Goal: Task Accomplishment & Management: Manage account settings

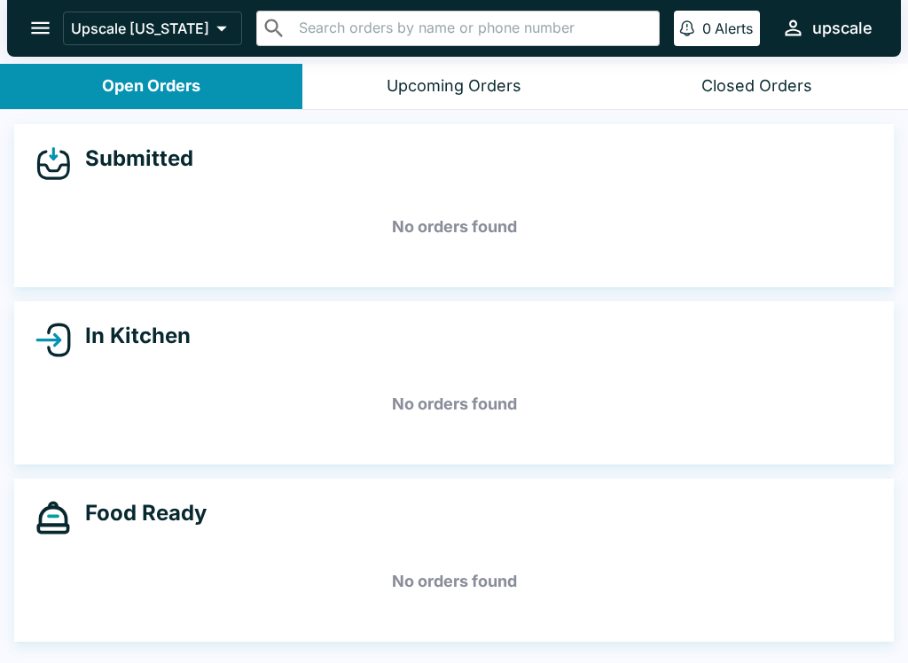
scroll to position [3, 0]
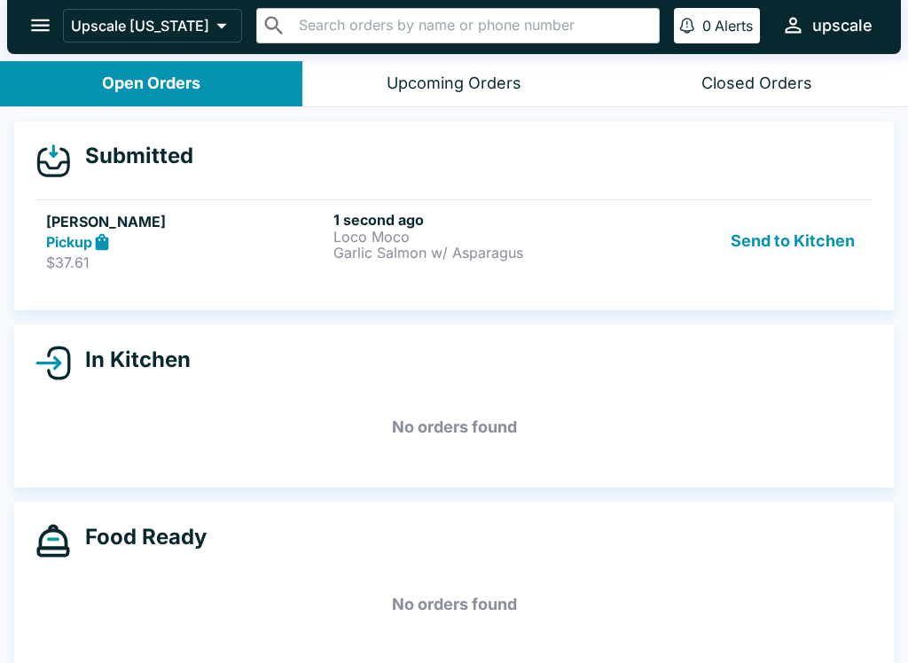
click at [810, 230] on button "Send to Kitchen" at bounding box center [792, 241] width 138 height 61
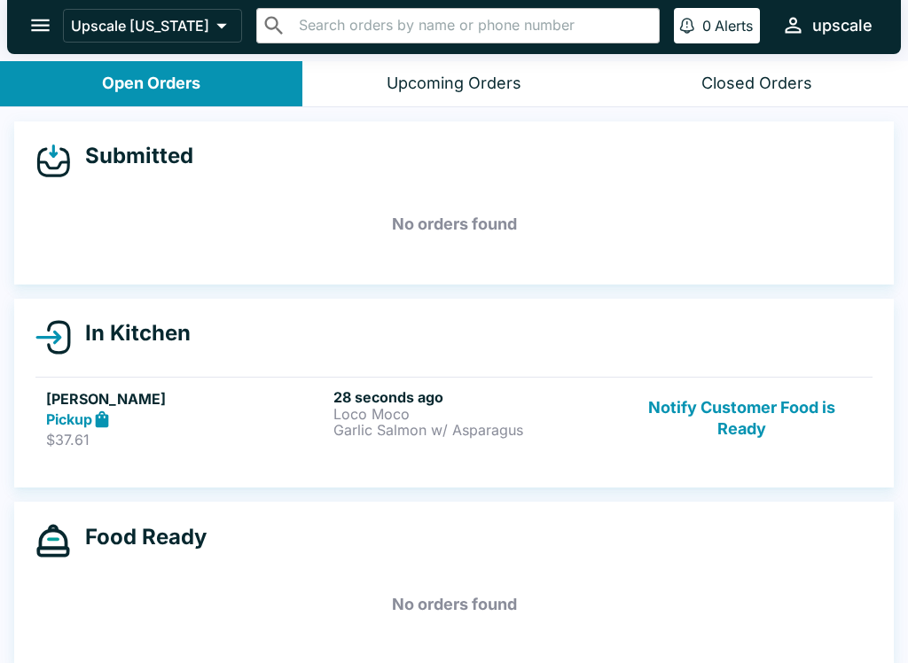
click at [359, 430] on p "Garlic Salmon w/ Asparagus" at bounding box center [473, 430] width 280 height 16
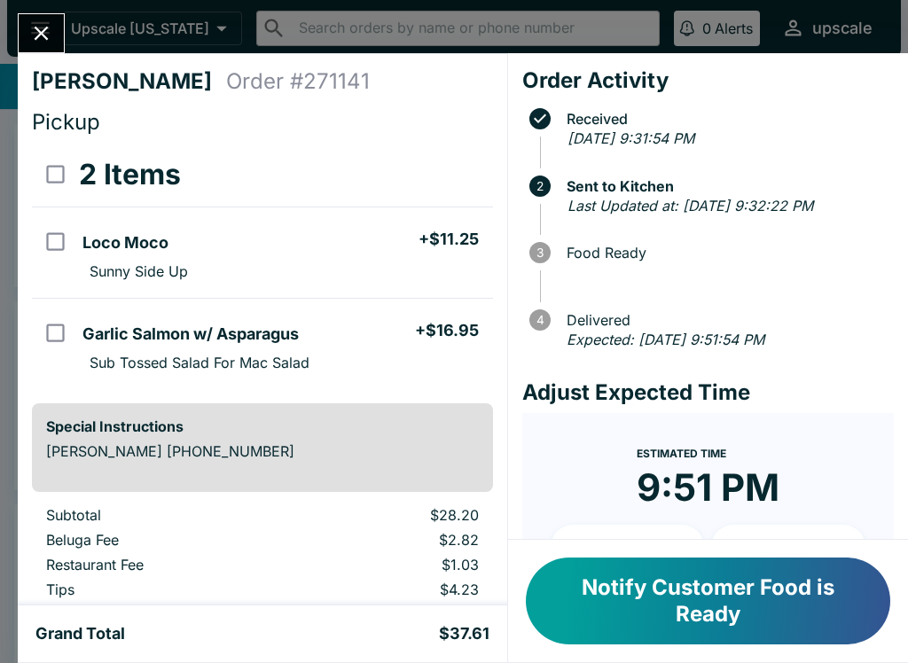
click at [219, 364] on p "Sub Tossed Salad For Mac Salad" at bounding box center [200, 363] width 220 height 18
click at [428, 164] on button "Refund" at bounding box center [443, 174] width 91 height 44
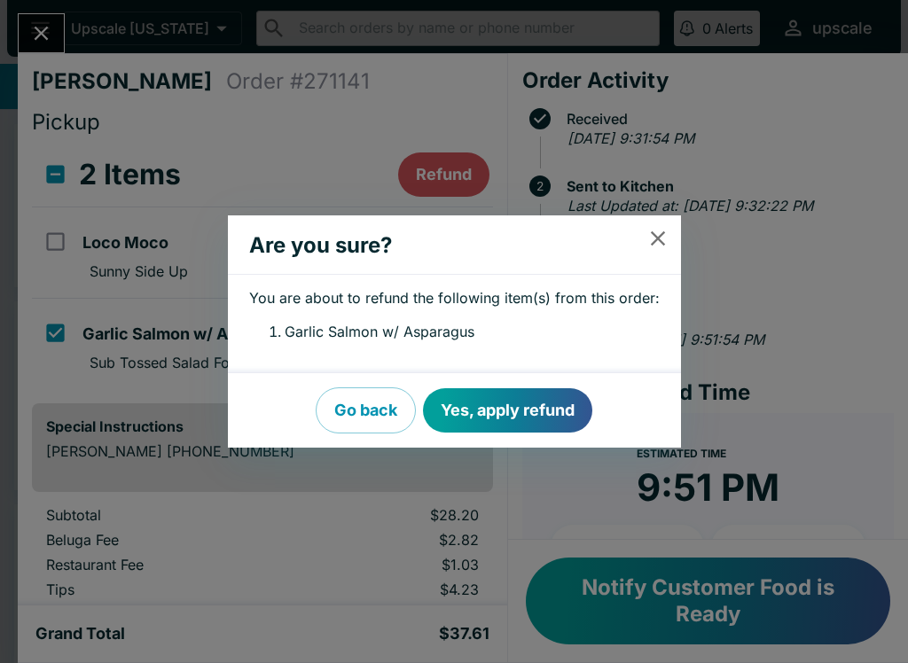
click at [502, 399] on button "Yes, apply refund" at bounding box center [507, 410] width 169 height 44
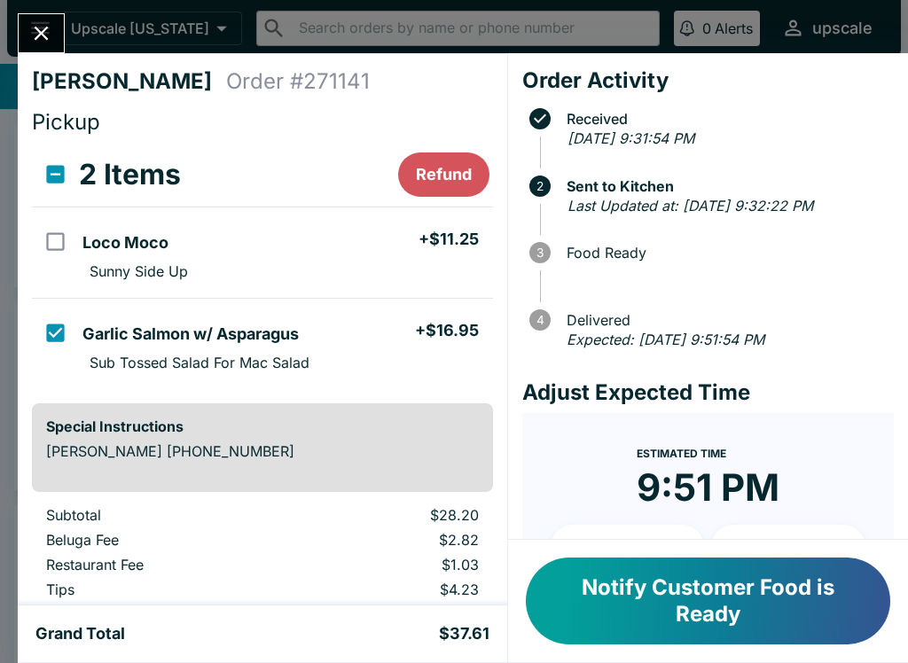
checkbox input "false"
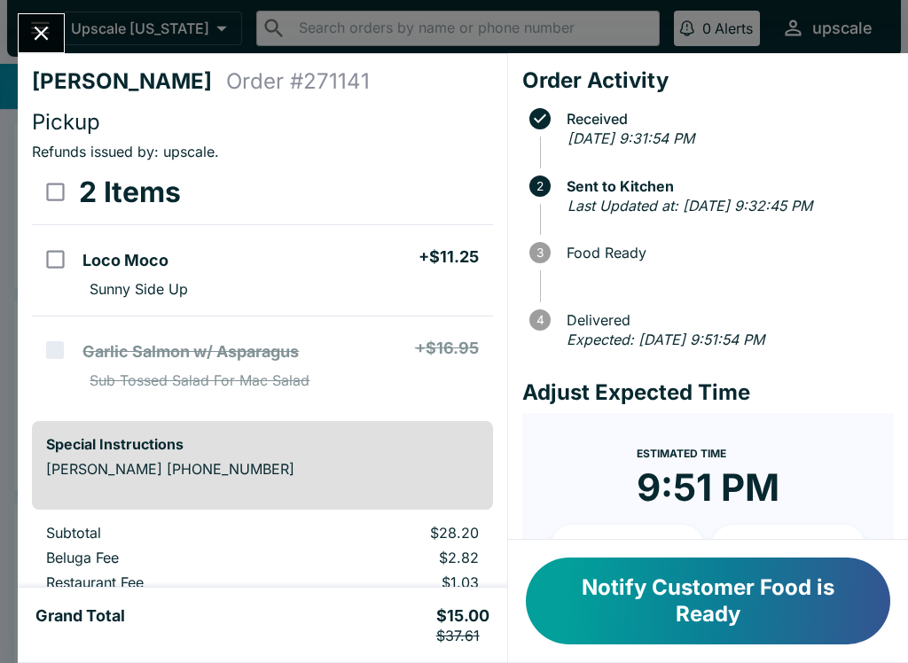
click at [43, 29] on icon "Close" at bounding box center [41, 33] width 24 height 24
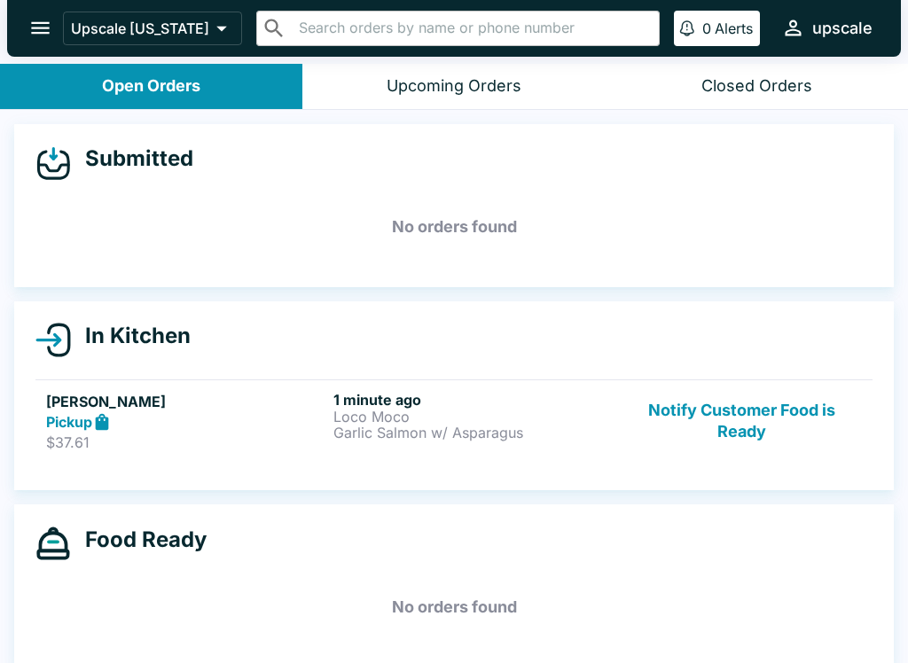
click at [708, 402] on button "Notify Customer Food is Ready" at bounding box center [741, 421] width 240 height 61
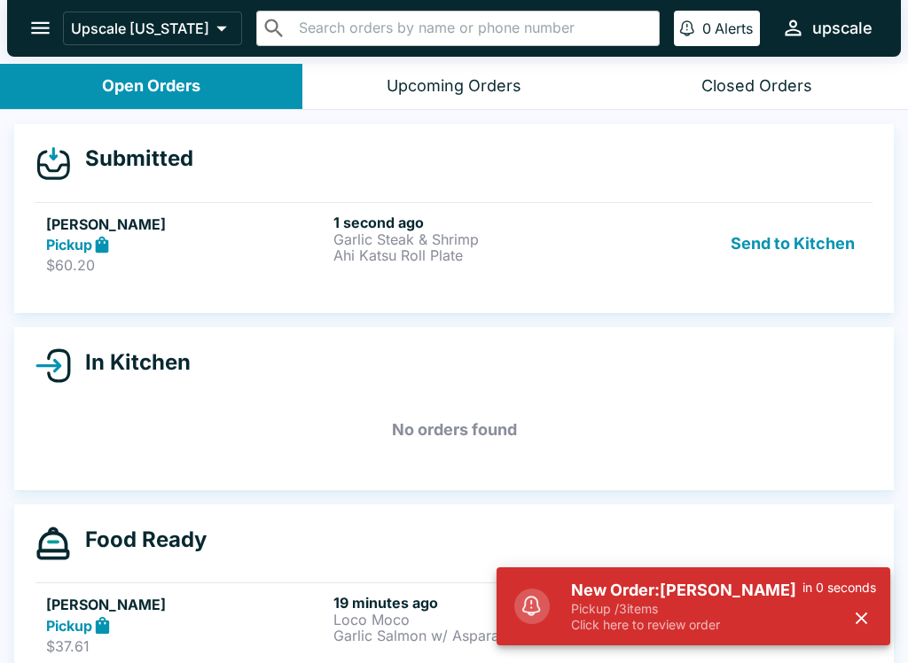
click at [809, 238] on button "Send to Kitchen" at bounding box center [792, 244] width 138 height 61
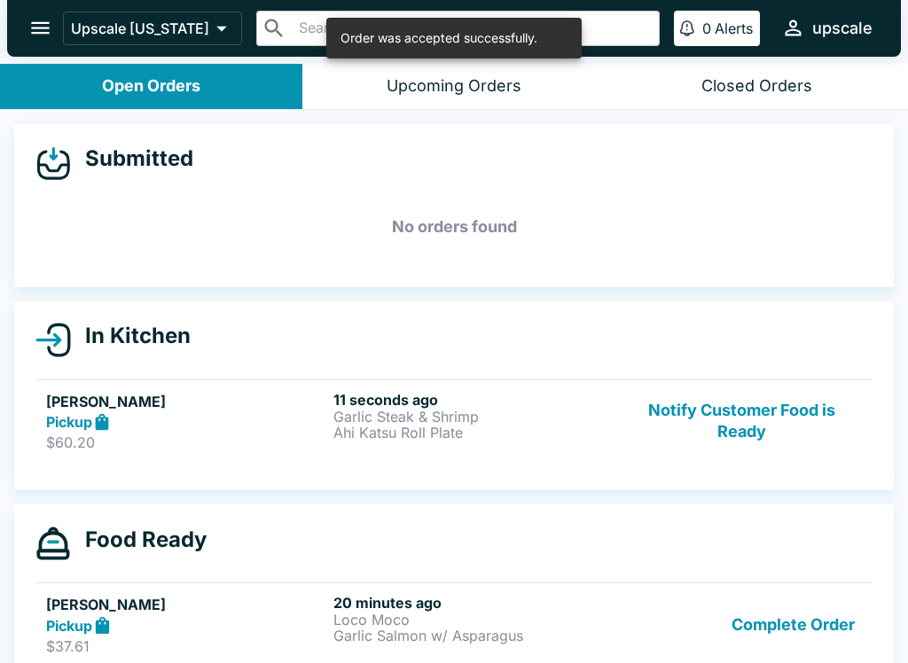
click at [394, 421] on p "Garlic Steak & Shrimp" at bounding box center [473, 417] width 280 height 16
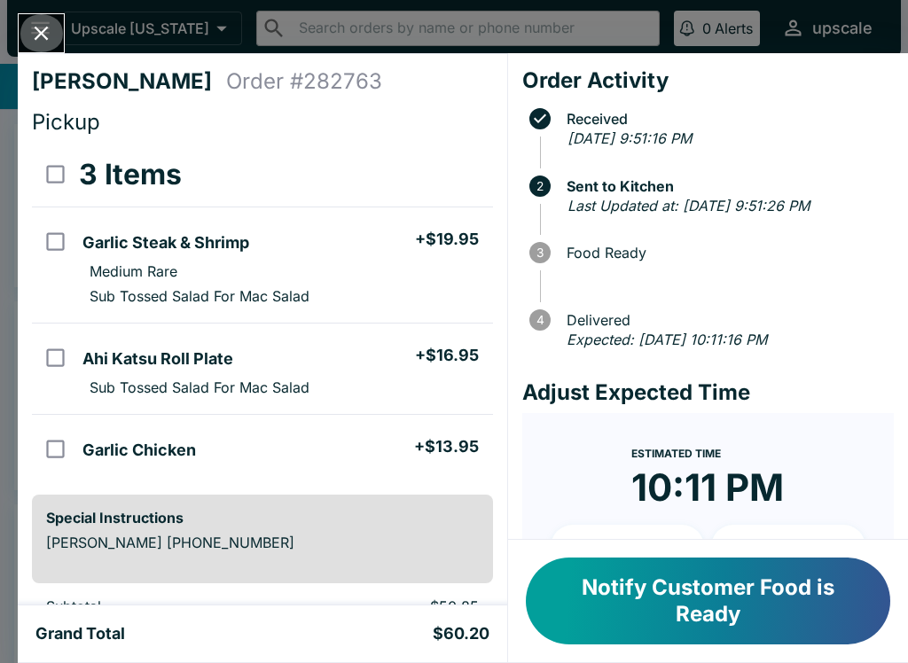
click at [35, 27] on icon "Close" at bounding box center [41, 33] width 24 height 24
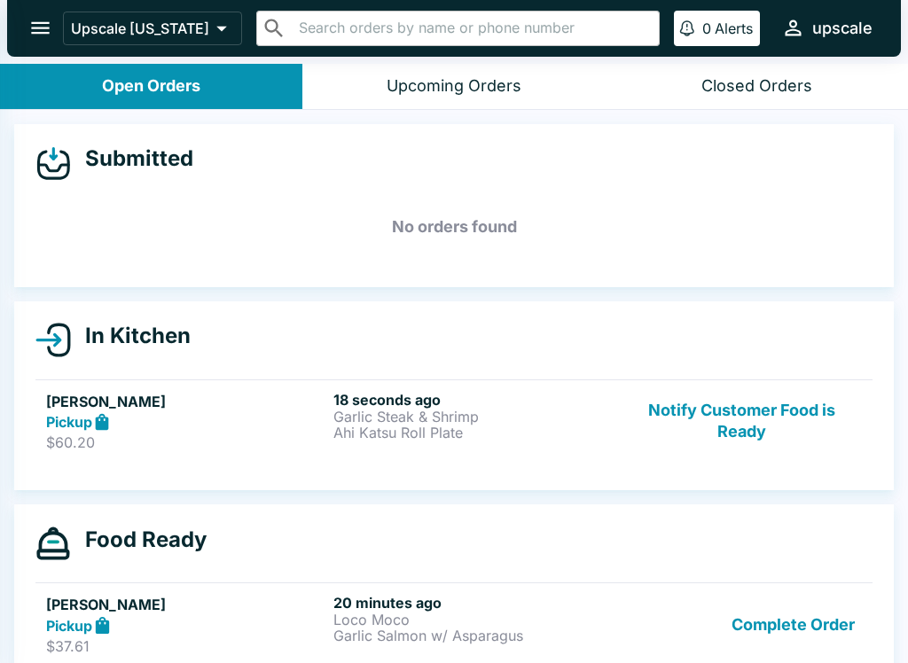
click at [5, 399] on div at bounding box center [454, 331] width 908 height 663
click at [428, 430] on p "Ahi Katsu Roll Plate" at bounding box center [473, 433] width 280 height 16
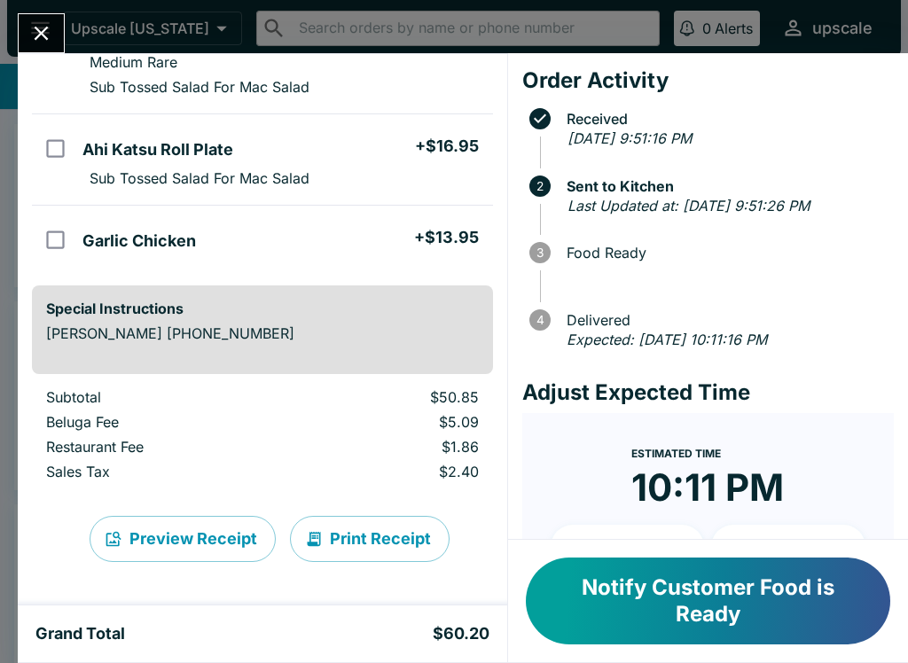
scroll to position [209, 0]
click at [349, 553] on button "Print Receipt" at bounding box center [370, 539] width 160 height 46
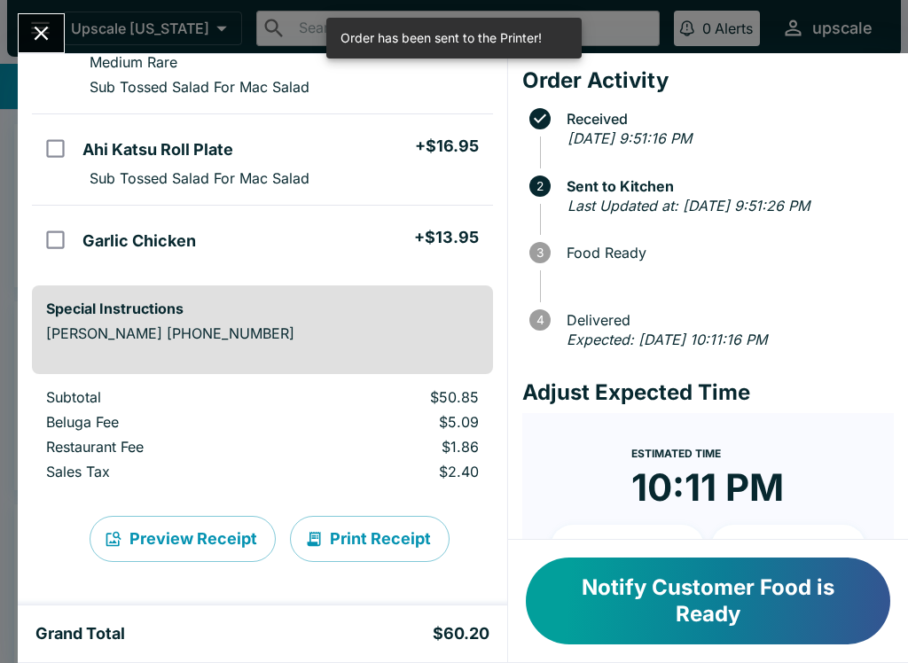
click at [353, 527] on button "Print Receipt" at bounding box center [370, 539] width 160 height 46
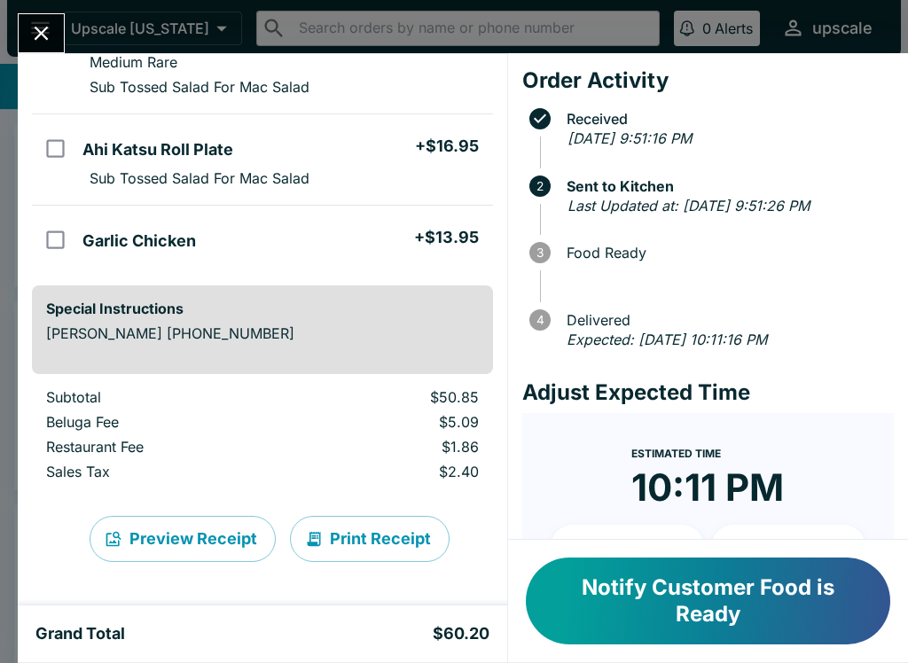
click at [496, 652] on div "Grand Total $60.20" at bounding box center [262, 633] width 489 height 57
click at [747, 610] on button "Notify Customer Food is Ready" at bounding box center [708, 601] width 364 height 87
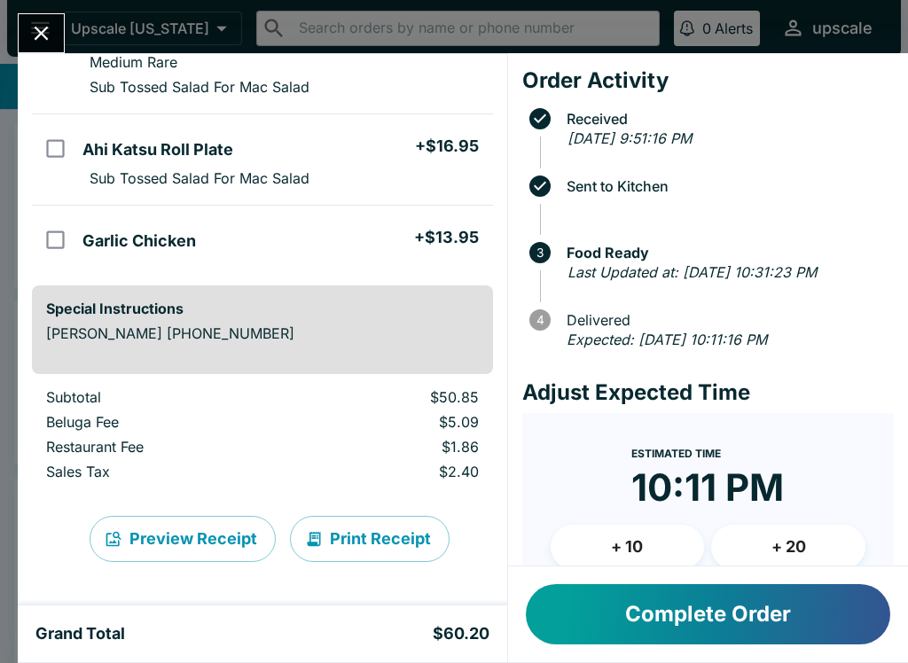
click at [730, 607] on button "Complete Order" at bounding box center [708, 614] width 364 height 60
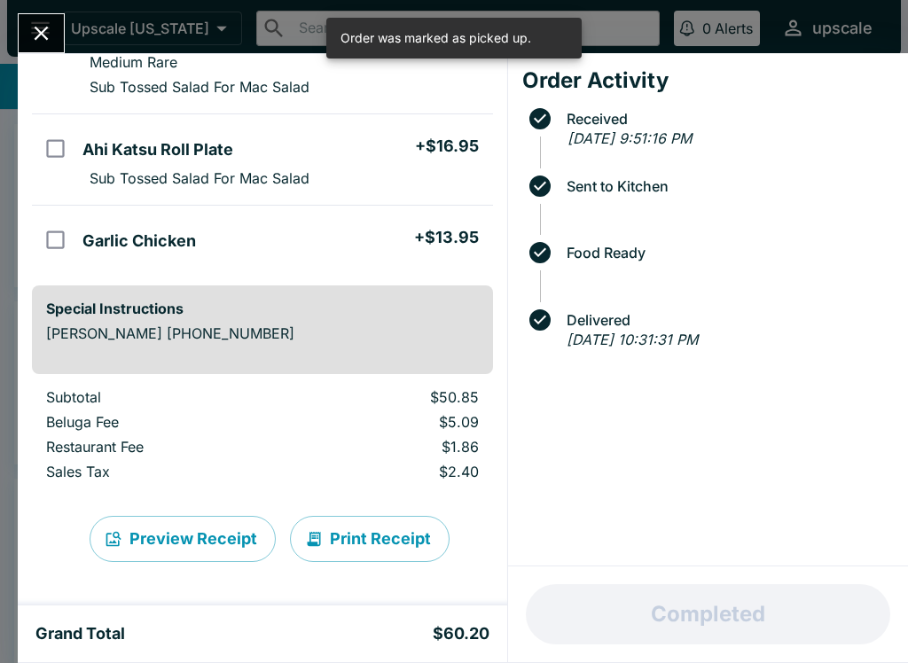
click at [28, 32] on button "Close" at bounding box center [41, 33] width 45 height 38
